Goal: Check status

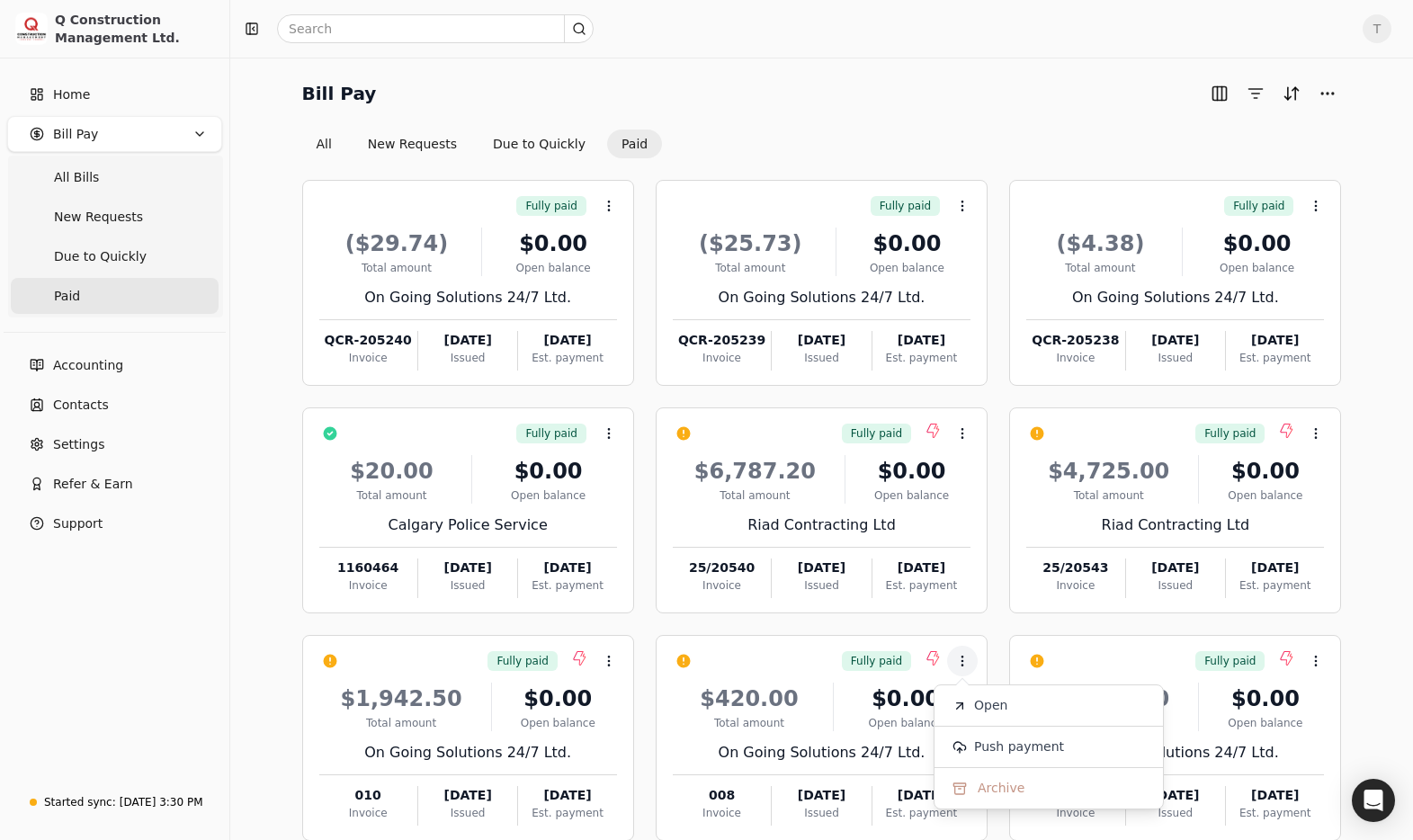
scroll to position [101, 0]
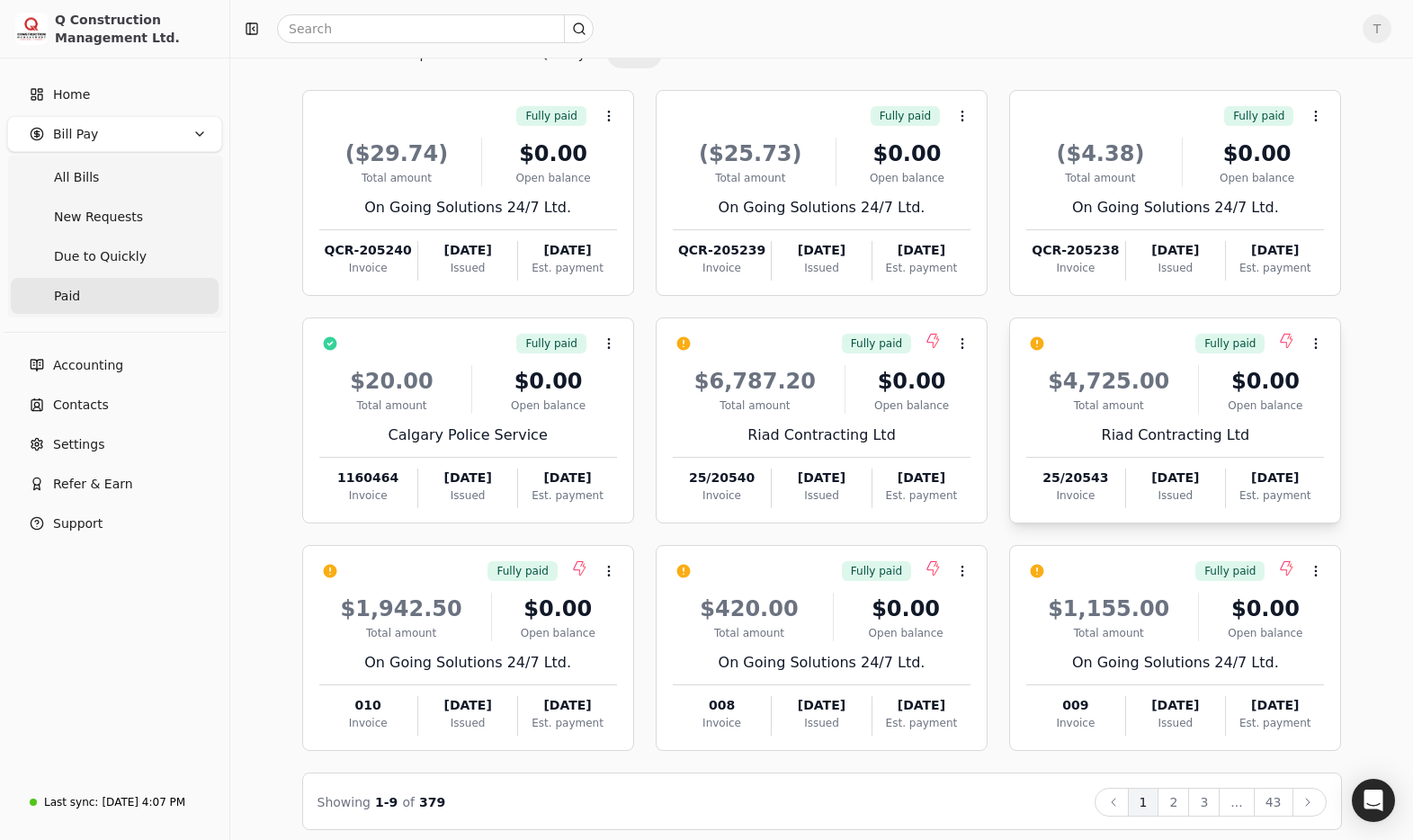
scroll to position [101, 0]
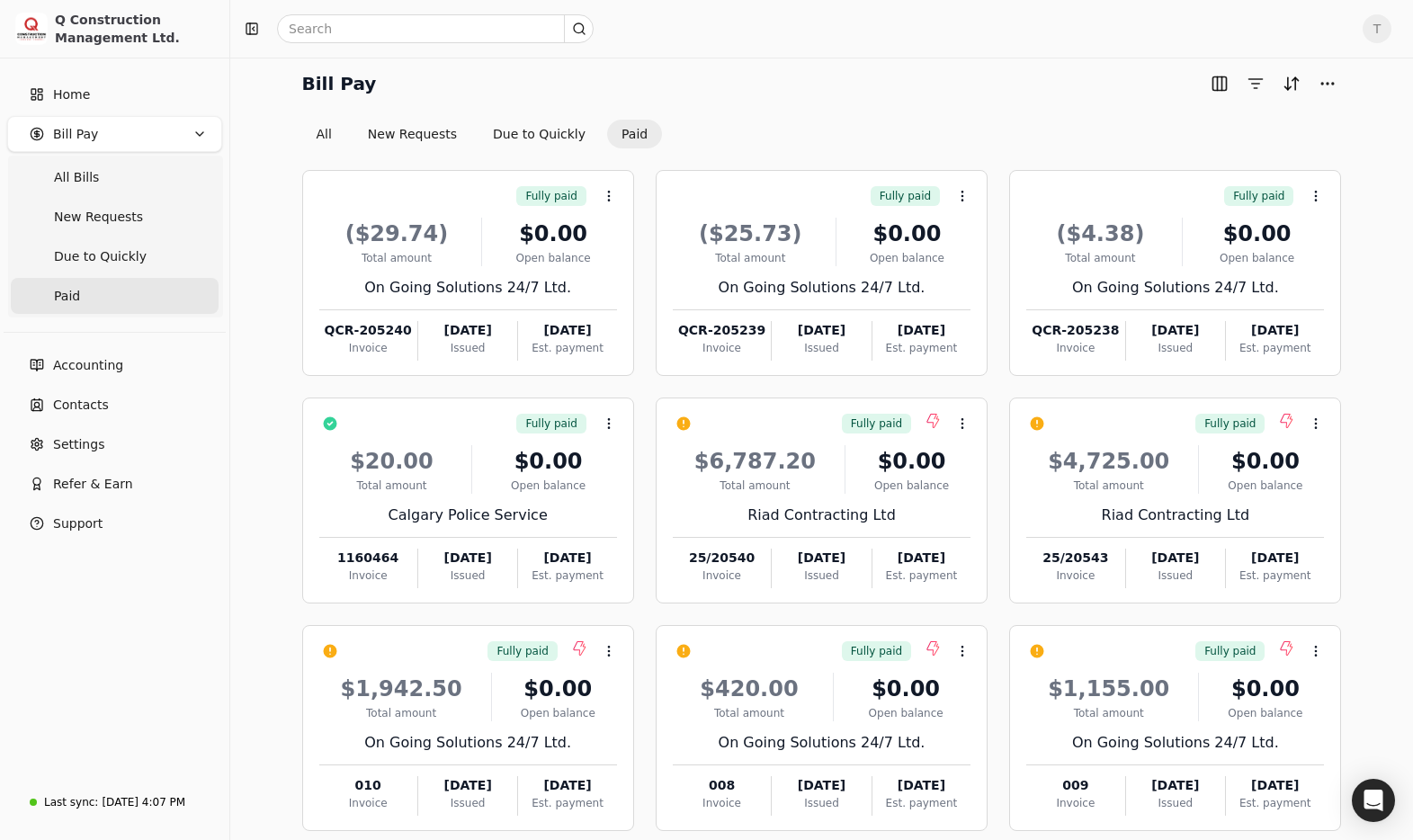
scroll to position [7, 0]
